Goal: Task Accomplishment & Management: Manage account settings

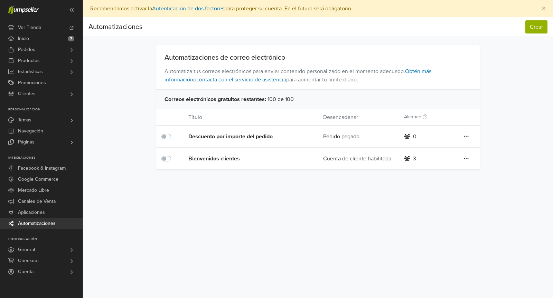
click at [230, 160] on div "Bienvenidos clientes" at bounding box center [242, 159] width 108 height 8
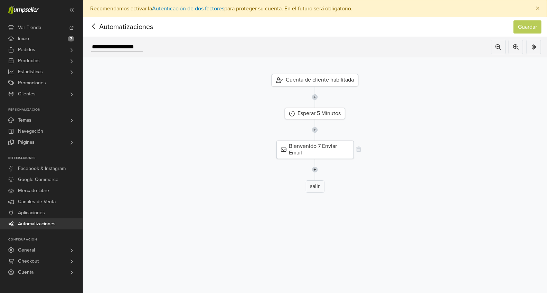
click at [326, 147] on div "Bienvenido 7 Enviar Email" at bounding box center [314, 150] width 77 height 18
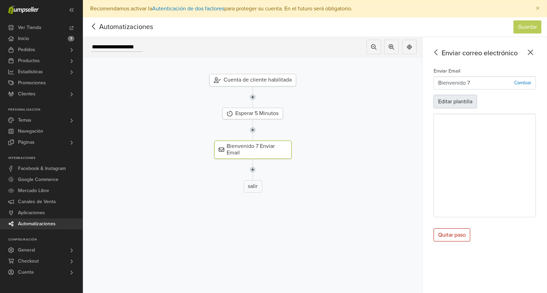
click at [466, 98] on button "Editar plantilla" at bounding box center [455, 101] width 43 height 13
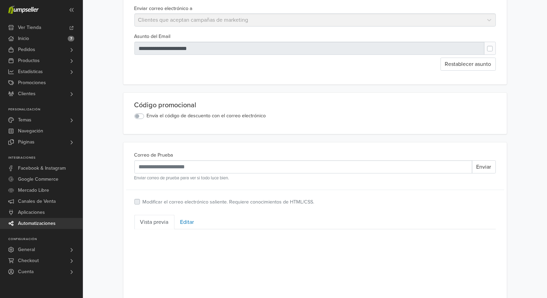
scroll to position [95, 0]
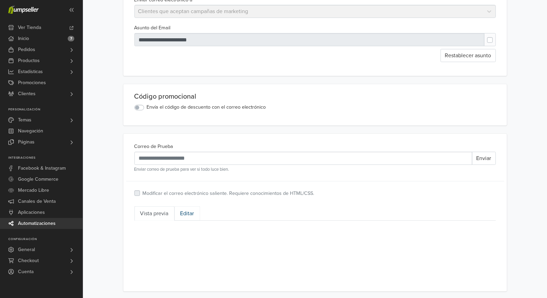
click at [185, 216] on link "Editar" at bounding box center [187, 214] width 26 height 15
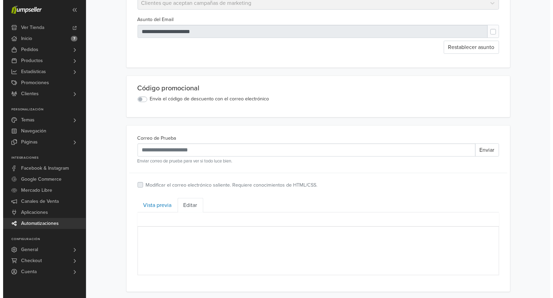
scroll to position [0, 0]
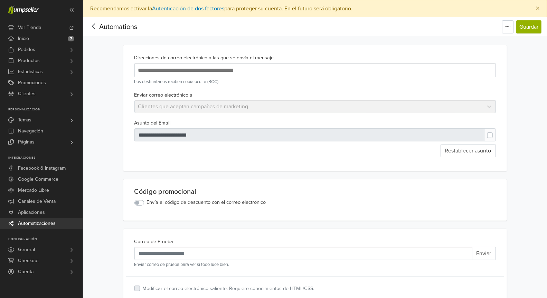
click at [97, 30] on icon at bounding box center [93, 26] width 11 height 9
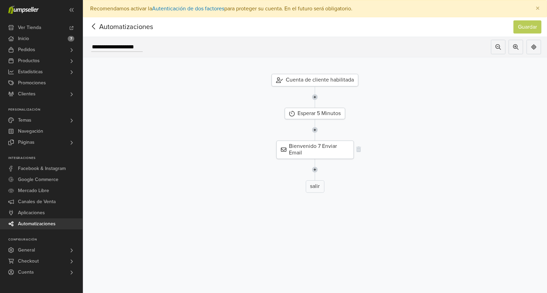
click at [324, 144] on div "Bienvenido 7 Enviar Email" at bounding box center [314, 150] width 77 height 18
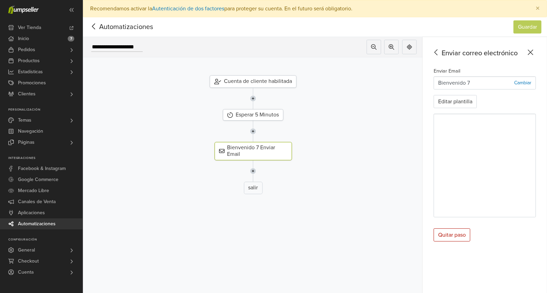
click at [91, 27] on icon at bounding box center [93, 26] width 11 height 9
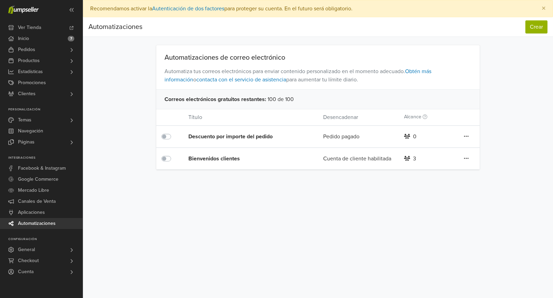
click at [174, 155] on label at bounding box center [174, 155] width 0 height 0
